Goal: Information Seeking & Learning: Learn about a topic

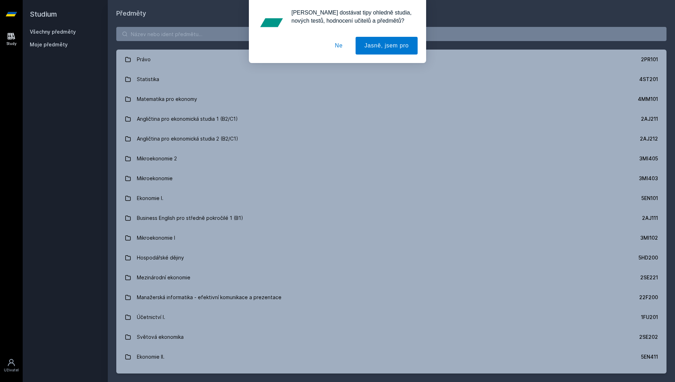
click at [348, 47] on button "Ne" at bounding box center [339, 46] width 26 height 18
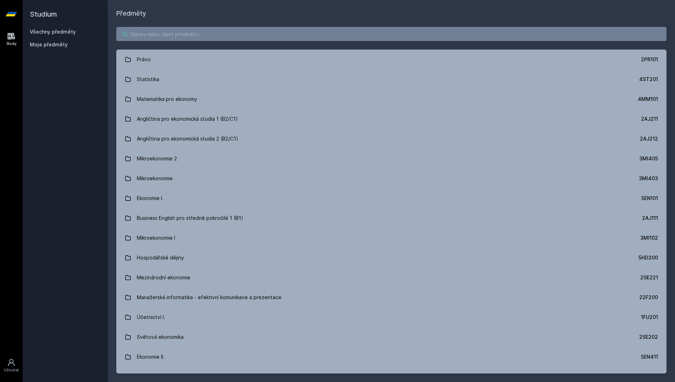
click at [348, 38] on input "search" at bounding box center [391, 34] width 550 height 14
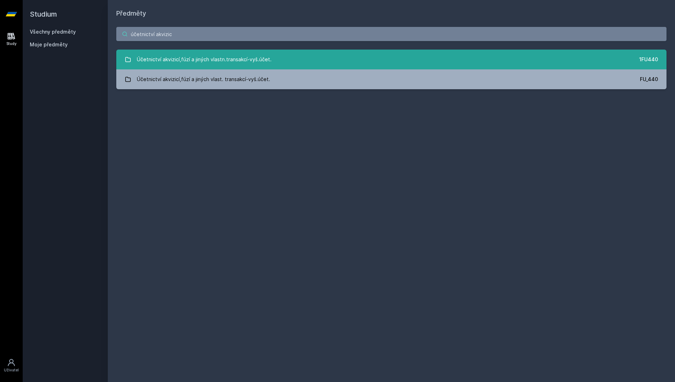
type input "účetnictví akvizic"
click at [461, 63] on link "Účetnictví akvizicí,fúzí a jiných vlastn.transakcí-vyš.účet. 1FU440" at bounding box center [391, 60] width 550 height 20
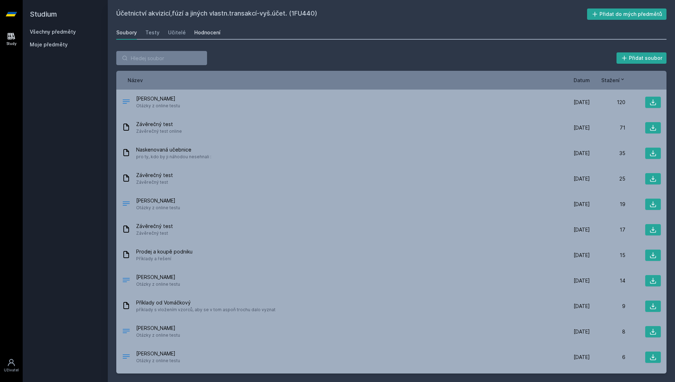
click at [204, 34] on div "Hodnocení" at bounding box center [207, 32] width 26 height 7
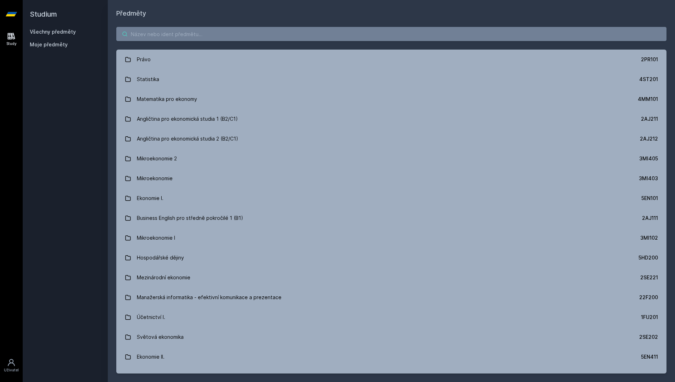
click at [311, 32] on input "search" at bounding box center [391, 34] width 550 height 14
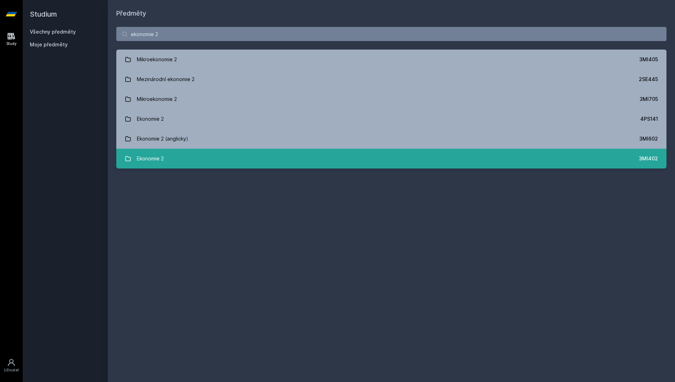
type input "ekonomie 2"
click at [298, 151] on link "Ekonomie 2 3MI402" at bounding box center [391, 159] width 550 height 20
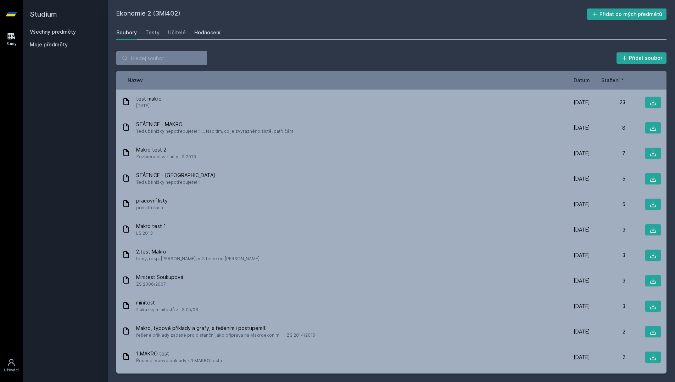
click at [211, 33] on div "Hodnocení" at bounding box center [207, 32] width 26 height 7
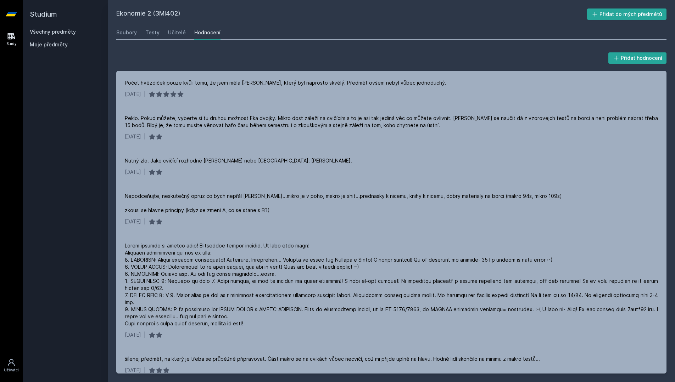
click at [327, 0] on div "Ekonomie 2 (3MI402) Přidat do mých předmětů [GEOGRAPHIC_DATA] Testy Učitelé Hod…" at bounding box center [391, 191] width 567 height 382
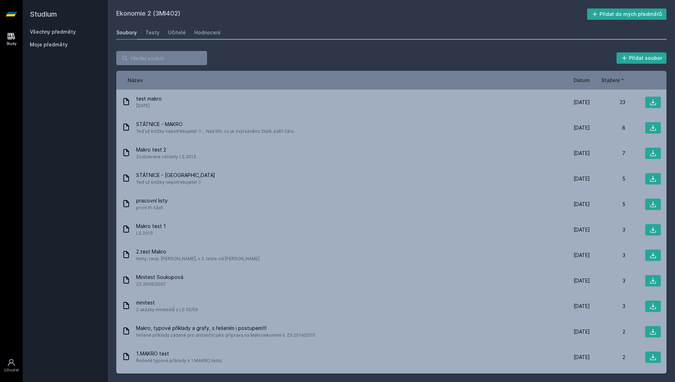
click at [73, 33] on link "Všechny předměty" at bounding box center [53, 32] width 46 height 6
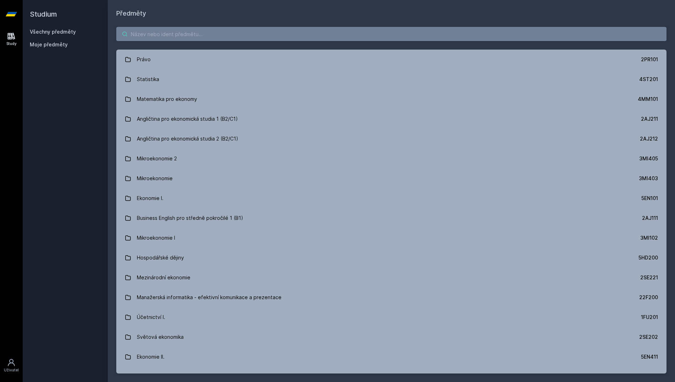
click at [171, 29] on input "search" at bounding box center [391, 34] width 550 height 14
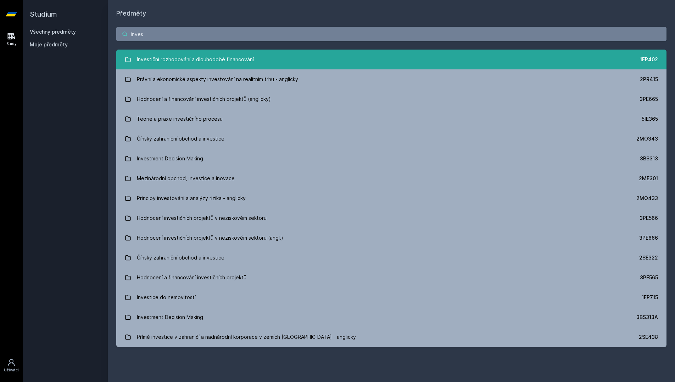
type input "inves"
click at [231, 62] on div "Investiční rozhodování a dlouhodobé financování" at bounding box center [195, 59] width 117 height 14
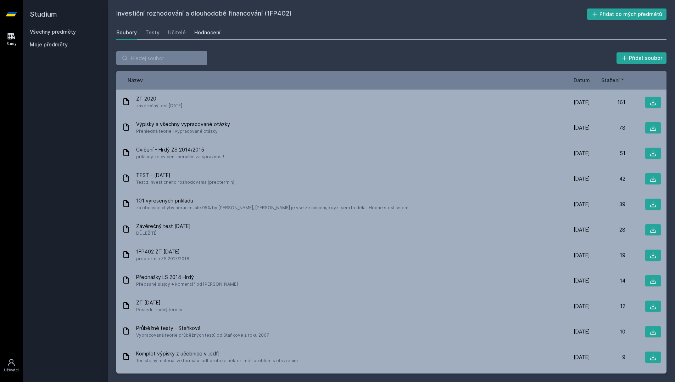
click at [211, 32] on div "Hodnocení" at bounding box center [207, 32] width 26 height 7
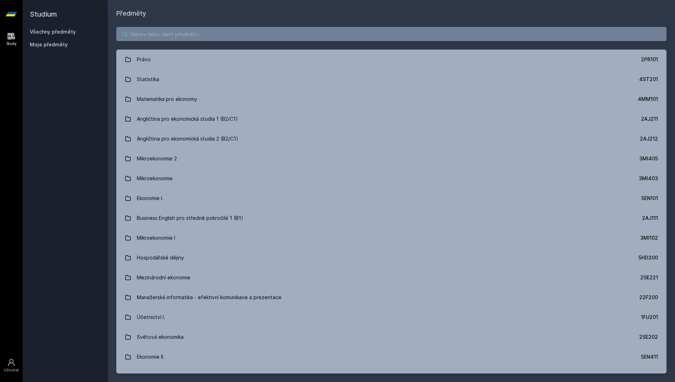
click at [331, 31] on input "search" at bounding box center [391, 34] width 550 height 14
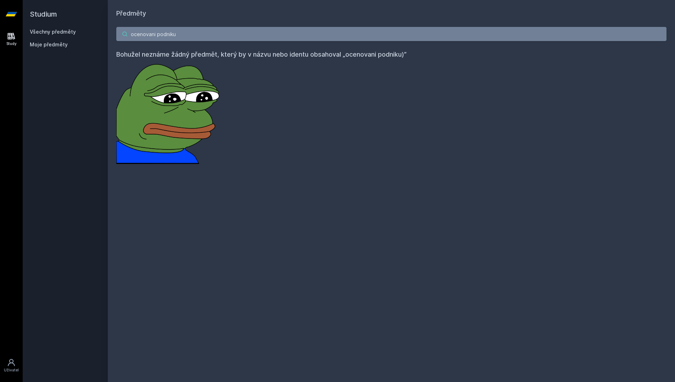
type input "ocenovani podniku"
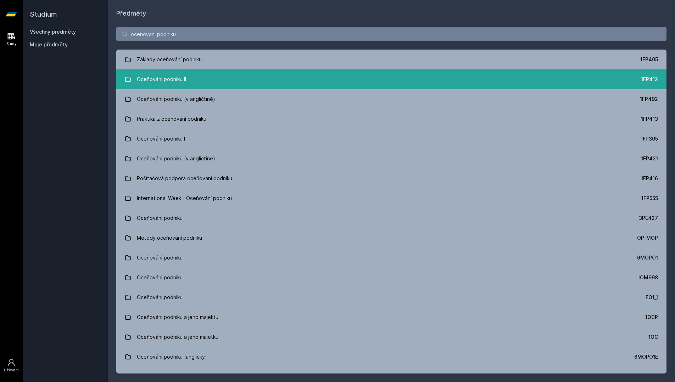
click at [295, 85] on link "Oceňování podniku II 1FP412" at bounding box center [391, 79] width 550 height 20
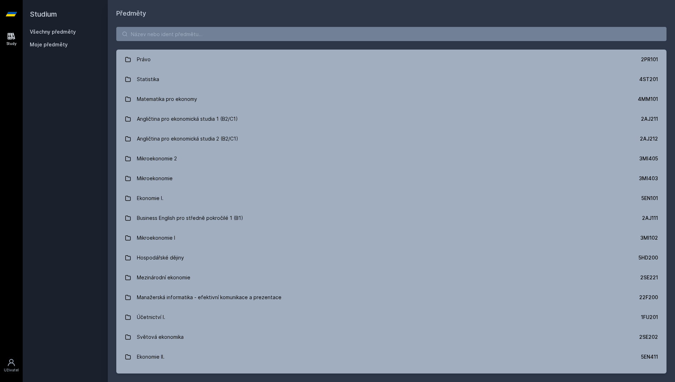
click at [239, 41] on div "Právo 2PR101 Statistika 4ST201 Matematika pro ekonomy 4MM101 Angličtina pro eko…" at bounding box center [391, 200] width 567 height 364
click at [246, 38] on input "search" at bounding box center [391, 34] width 550 height 14
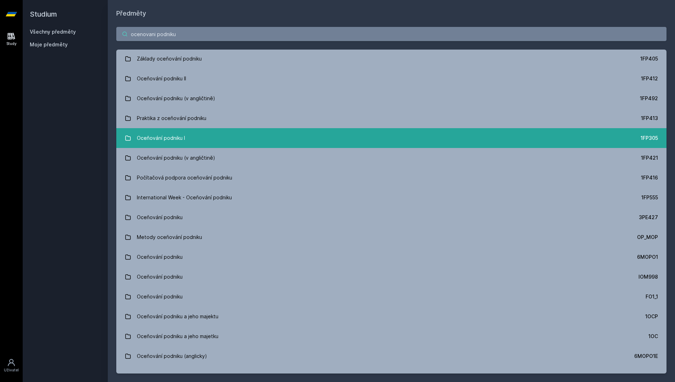
type input "ocenovani podniku"
click at [277, 145] on link "Oceňování podniku I 1FP305" at bounding box center [391, 139] width 550 height 20
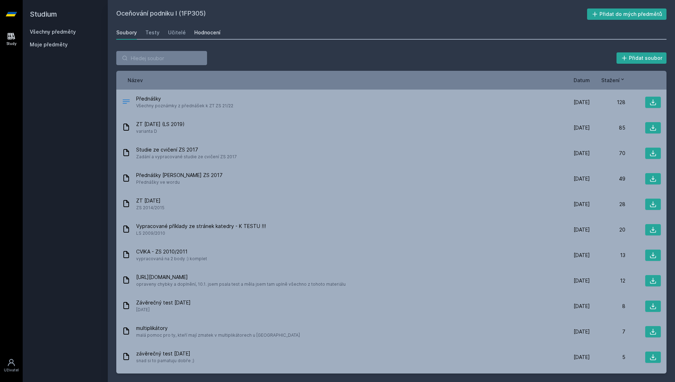
click at [202, 31] on div "Hodnocení" at bounding box center [207, 32] width 26 height 7
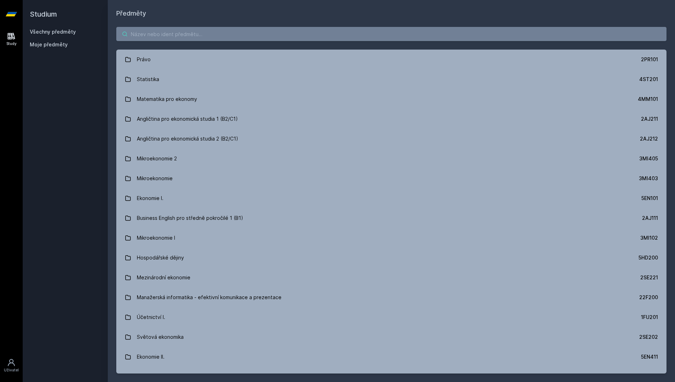
click at [214, 35] on input "search" at bounding box center [391, 34] width 550 height 14
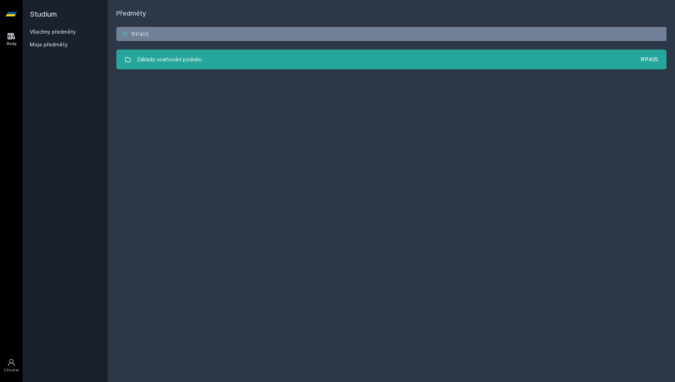
type input "1FP405"
click at [252, 60] on link "Základy oceňování podniku 1FP405" at bounding box center [391, 60] width 550 height 20
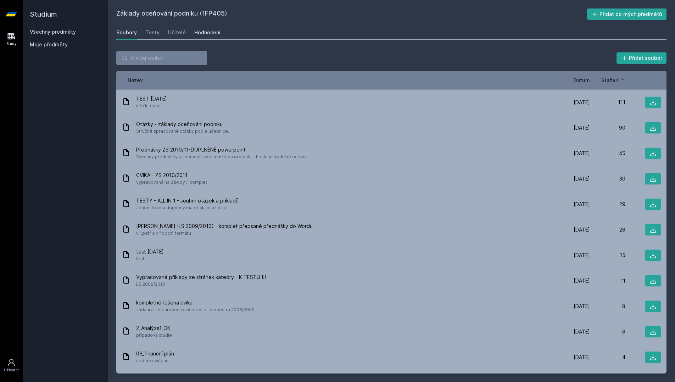
click at [202, 29] on div "Hodnocení" at bounding box center [207, 32] width 26 height 7
